Goal: Book appointment/travel/reservation

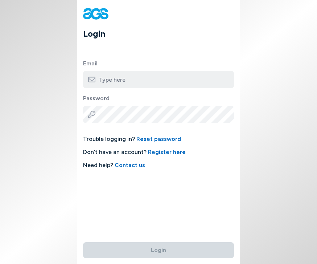
click at [136, 80] on input "email" at bounding box center [158, 79] width 151 height 17
type input "[EMAIL_ADDRESS][DOMAIN_NAME]"
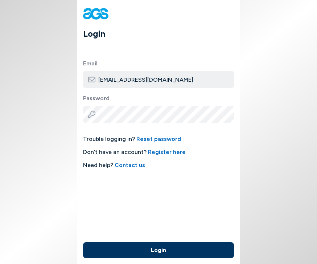
click at [159, 242] on button "Login" at bounding box center [158, 250] width 151 height 16
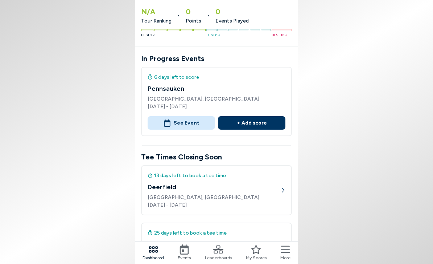
scroll to position [49, 0]
click at [283, 187] on div "13 days left to book a tee time [GEOGRAPHIC_DATA], [GEOGRAPHIC_DATA] [DATE] - […" at bounding box center [216, 191] width 151 height 50
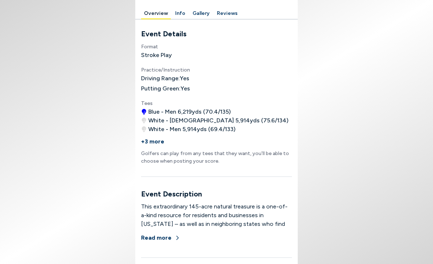
scroll to position [289, 0]
click at [158, 143] on button "+3 more" at bounding box center [152, 141] width 23 height 16
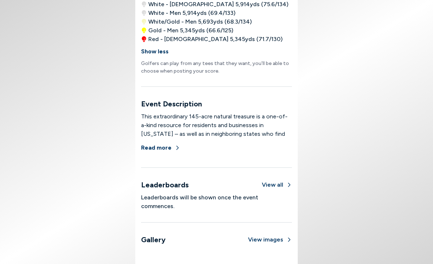
scroll to position [406, 0]
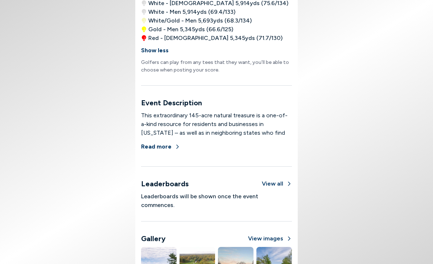
click at [281, 183] on button "View all" at bounding box center [277, 183] width 30 height 9
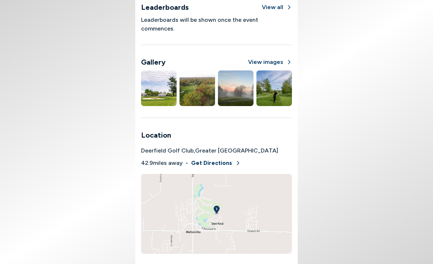
scroll to position [570, 0]
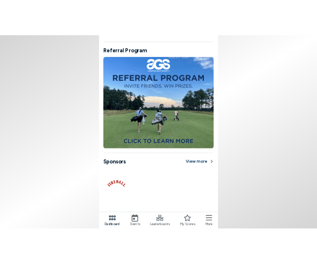
scroll to position [631, 0]
